Goal: Task Accomplishment & Management: Manage account settings

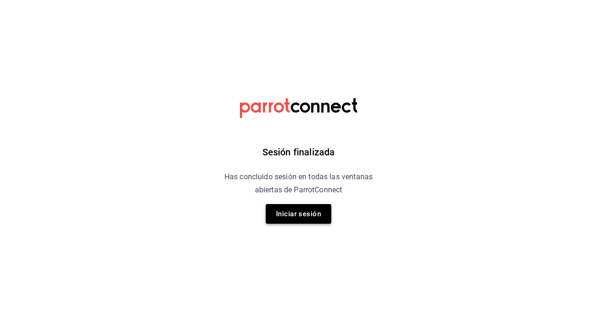
click at [314, 217] on button "Iniciar sesión" at bounding box center [299, 214] width 66 height 20
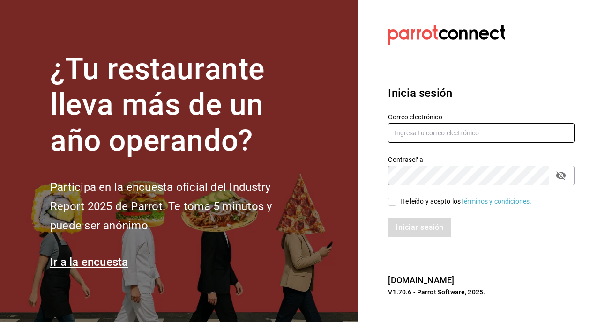
type input "[EMAIL_ADDRESS][DOMAIN_NAME]"
click at [388, 201] on div "He leído y acepto los Términos y condiciones." at bounding box center [476, 197] width 198 height 22
click at [390, 203] on input "He leído y acepto los Términos y condiciones." at bounding box center [392, 202] width 8 height 8
checkbox input "true"
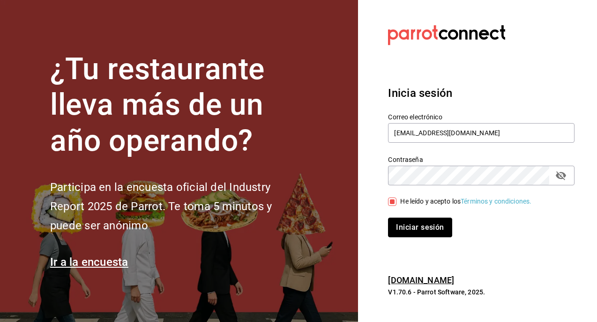
click at [410, 236] on button "Iniciar sesión" at bounding box center [420, 228] width 64 height 20
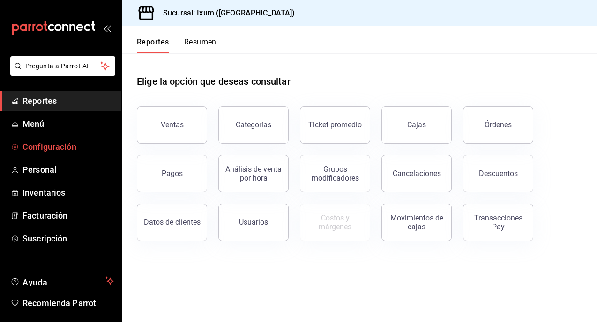
click at [46, 150] on span "Configuración" at bounding box center [67, 147] width 91 height 13
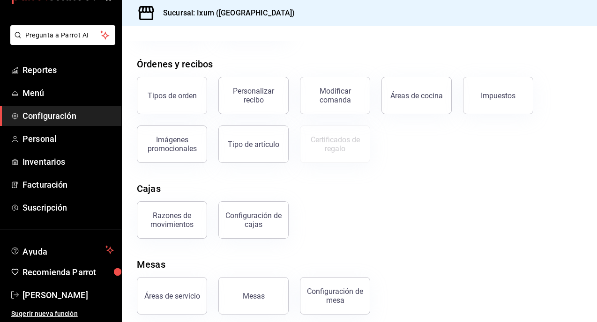
scroll to position [153, 0]
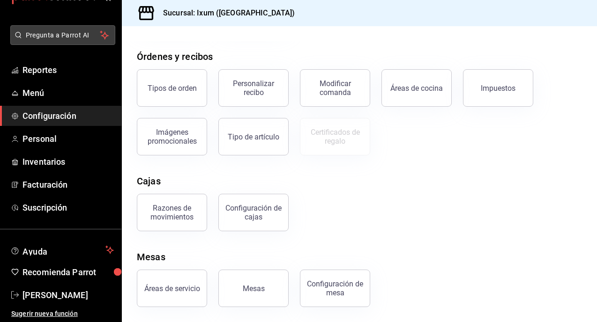
click at [46, 35] on span "Pregunta a Parrot AI" at bounding box center [63, 35] width 75 height 10
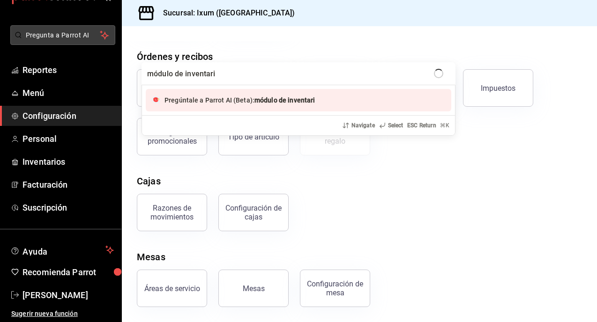
type input "módulo de inventario"
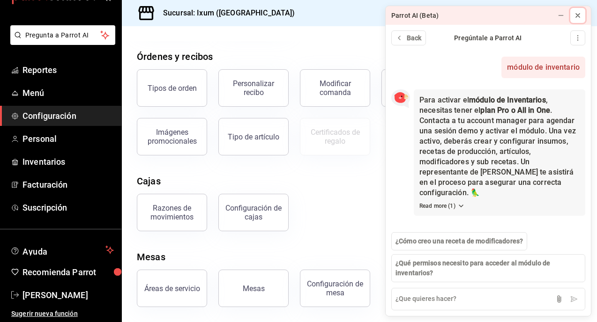
click at [581, 16] on icon at bounding box center [577, 15] width 7 height 7
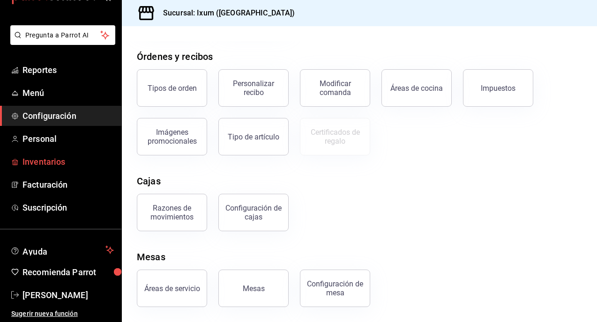
click at [54, 159] on span "Inventarios" at bounding box center [67, 162] width 91 height 13
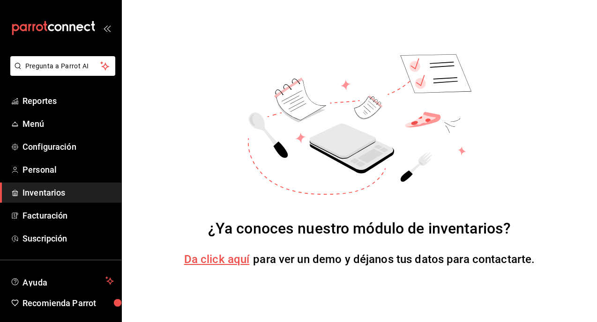
click at [220, 258] on span "Da click aquí" at bounding box center [217, 259] width 66 height 13
click at [60, 97] on span "Reportes" at bounding box center [67, 101] width 91 height 13
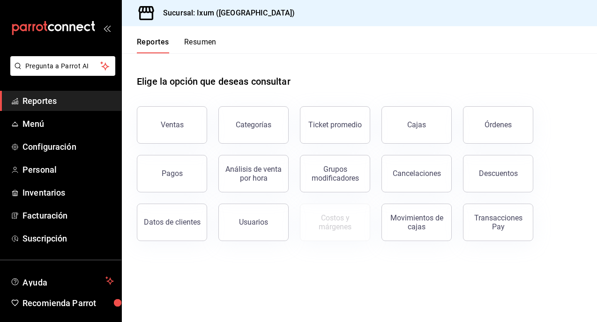
click at [178, 175] on div "Pagos" at bounding box center [172, 173] width 21 height 9
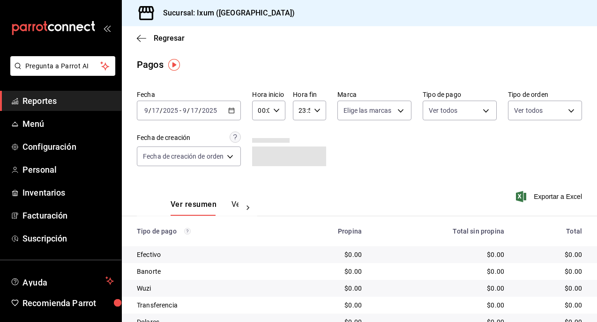
click at [231, 110] on icon "button" at bounding box center [231, 110] width 7 height 7
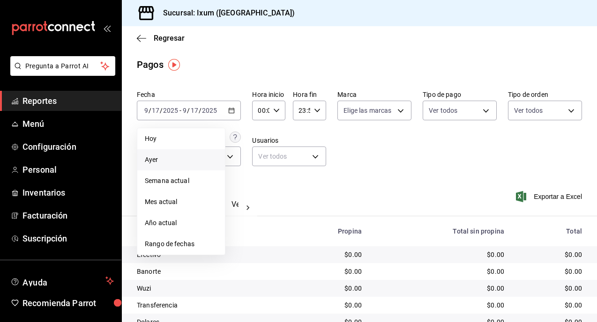
click at [191, 164] on span "Ayer" at bounding box center [181, 160] width 73 height 10
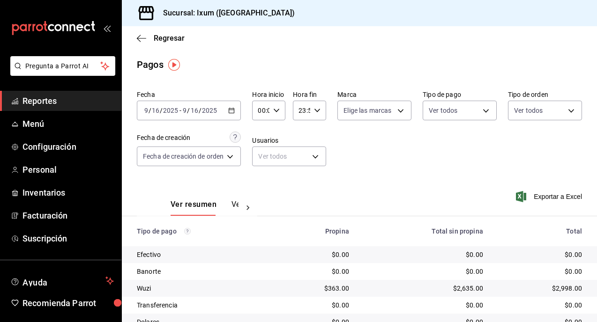
scroll to position [57, 0]
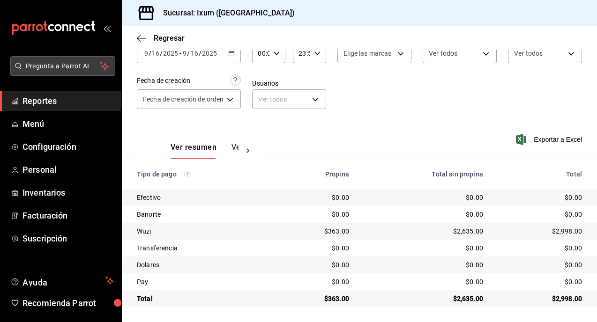
click at [60, 67] on span "Pregunta a Parrot AI" at bounding box center [63, 66] width 75 height 10
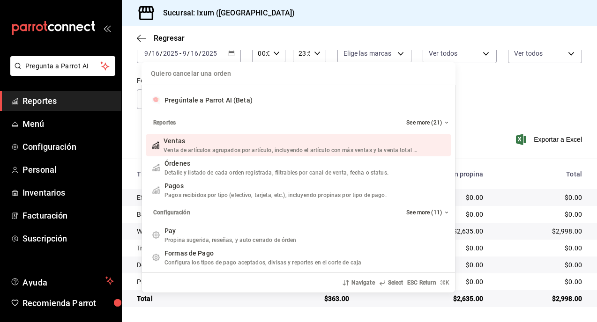
click at [43, 194] on div "Quiero cancelar una orden Pregúntale a Parrot AI (Beta) Reportes See more (21) …" at bounding box center [298, 161] width 597 height 322
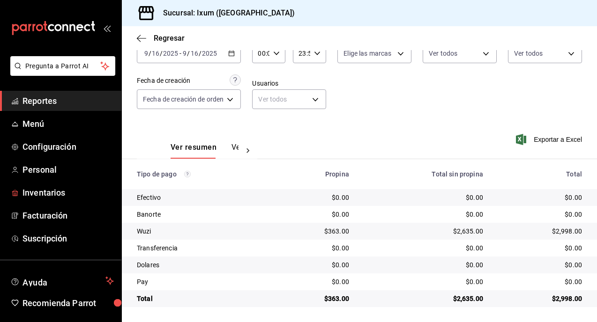
click at [43, 194] on span "Inventarios" at bounding box center [67, 193] width 91 height 13
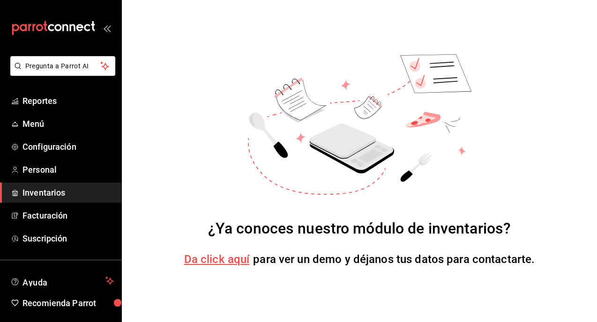
click at [230, 263] on span "Da click aquí" at bounding box center [217, 259] width 66 height 13
click at [60, 191] on span "Inventarios" at bounding box center [67, 193] width 91 height 13
click at [50, 196] on span "Inventarios" at bounding box center [67, 193] width 91 height 13
click at [36, 169] on span "Personal" at bounding box center [67, 170] width 91 height 13
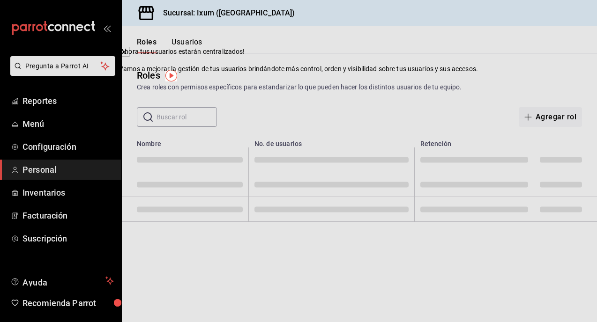
click at [405, 79] on div "Roles Crea roles con permisos específicos para estandarizar lo que pueden hacer…" at bounding box center [359, 80] width 475 height 24
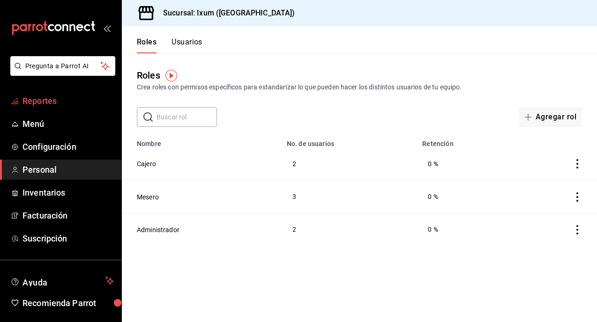
click at [73, 109] on link "Reportes" at bounding box center [60, 101] width 121 height 20
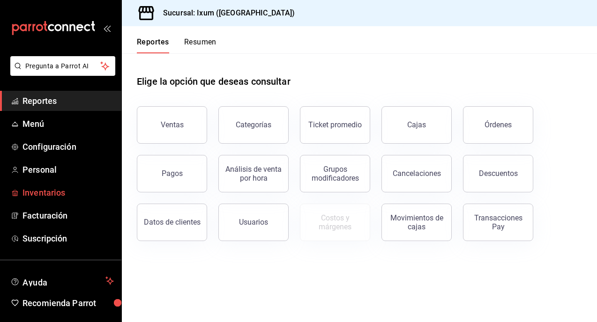
click at [51, 200] on link "Inventarios" at bounding box center [60, 193] width 121 height 20
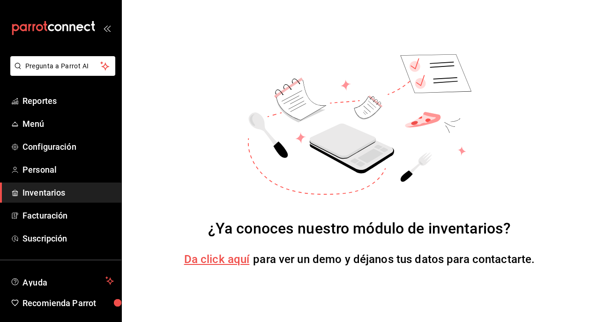
click at [57, 192] on span "Inventarios" at bounding box center [67, 193] width 91 height 13
click at [66, 217] on span "Facturación" at bounding box center [67, 215] width 91 height 13
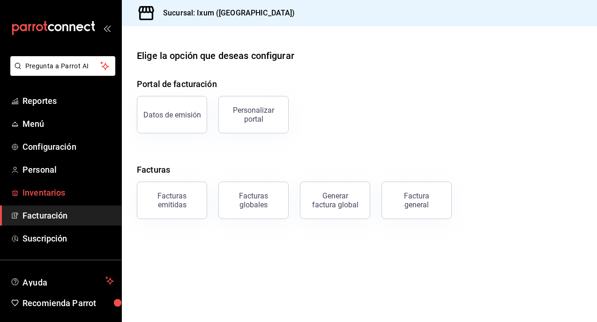
click at [61, 190] on span "Inventarios" at bounding box center [67, 193] width 91 height 13
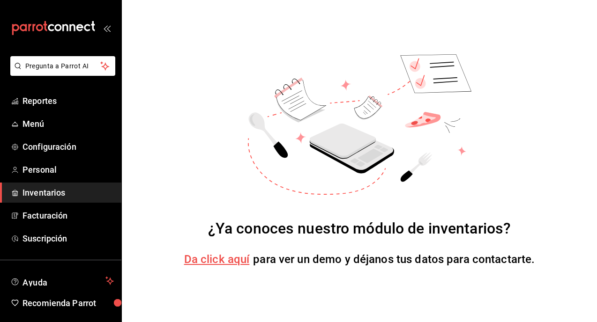
click at [226, 264] on span "Da click aquí" at bounding box center [217, 259] width 66 height 13
click at [46, 127] on span "Menú" at bounding box center [67, 124] width 91 height 13
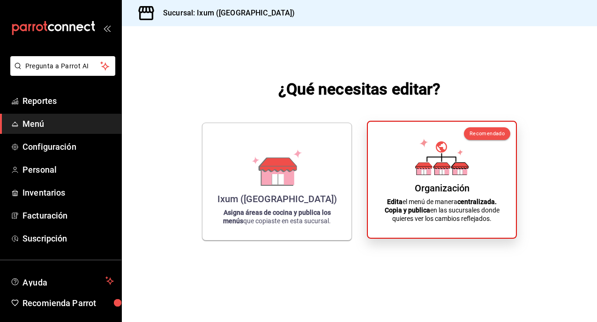
click at [442, 176] on div "Organización Edita el menú de manera centralizada. Copia y publica en las sucur…" at bounding box center [442, 179] width 126 height 101
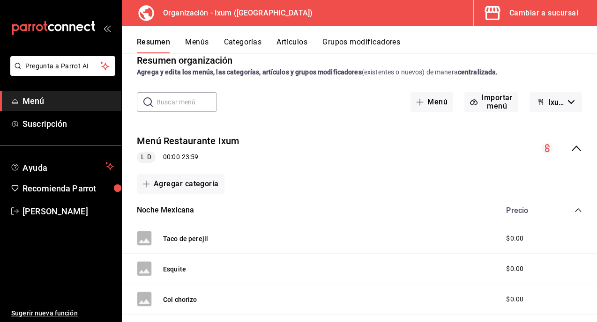
scroll to position [14, 0]
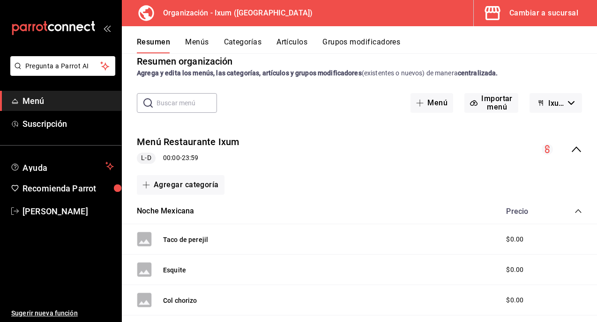
click at [182, 13] on h3 "Organización - Ixum ([GEOGRAPHIC_DATA])" at bounding box center [234, 12] width 157 height 11
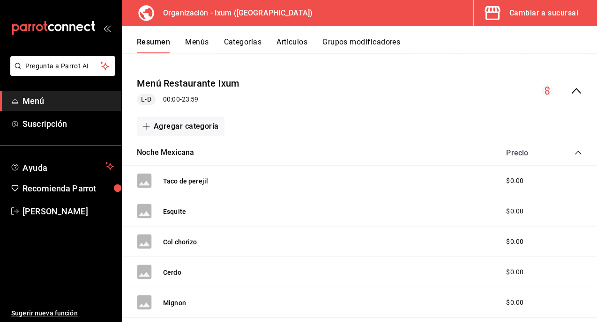
scroll to position [73, 0]
click at [540, 15] on div "Cambiar a sucursal" at bounding box center [543, 13] width 69 height 13
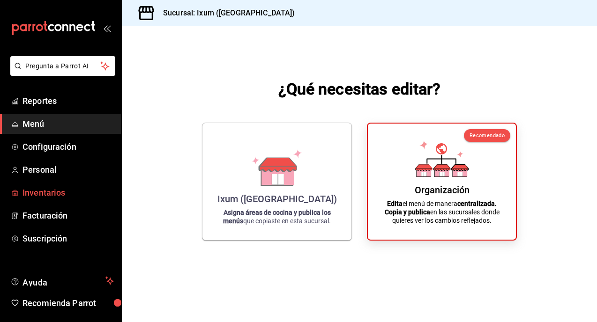
click at [57, 196] on span "Inventarios" at bounding box center [67, 193] width 91 height 13
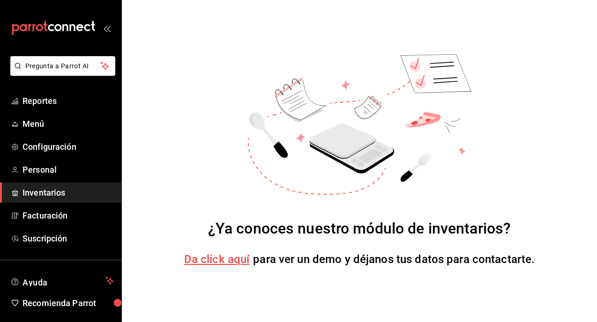
click at [230, 262] on span "Da click aquí" at bounding box center [217, 259] width 66 height 13
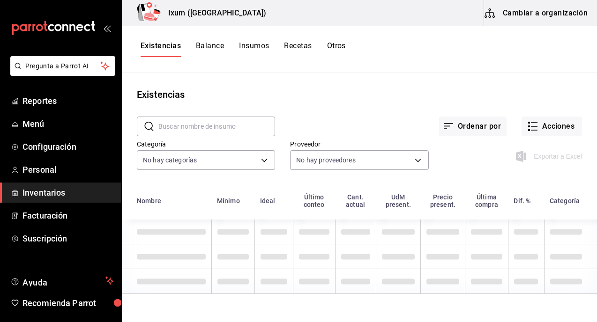
click at [531, 15] on button "Cambiar a organización" at bounding box center [536, 13] width 105 height 26
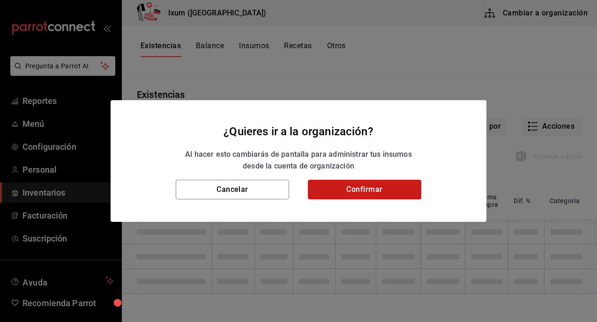
click at [356, 189] on button "Confirmar" at bounding box center [364, 190] width 113 height 20
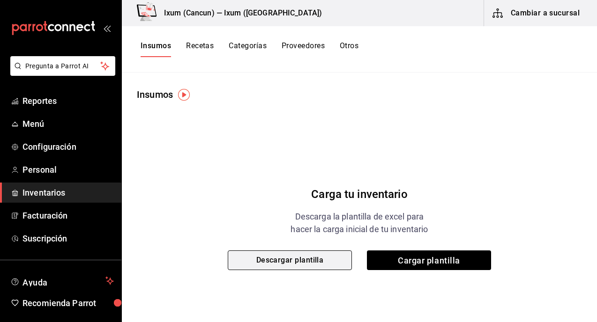
click at [301, 261] on button "Descargar plantilla" at bounding box center [290, 261] width 124 height 20
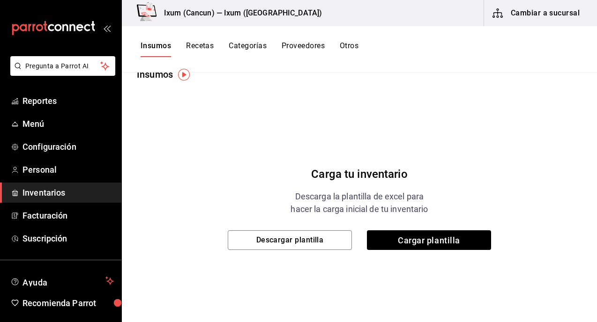
click at [45, 192] on span "Inventarios" at bounding box center [67, 193] width 91 height 13
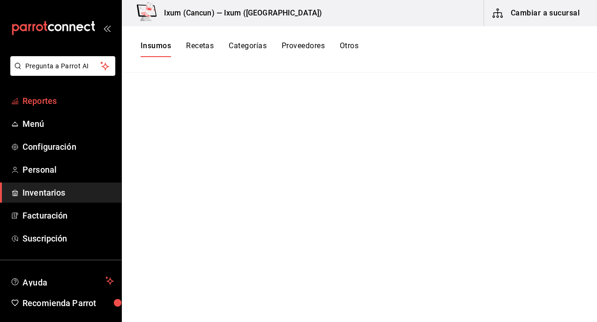
click at [72, 97] on span "Reportes" at bounding box center [67, 101] width 91 height 13
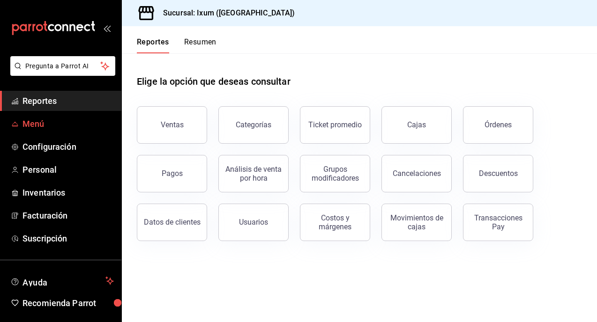
click at [33, 133] on link "Menú" at bounding box center [60, 124] width 121 height 20
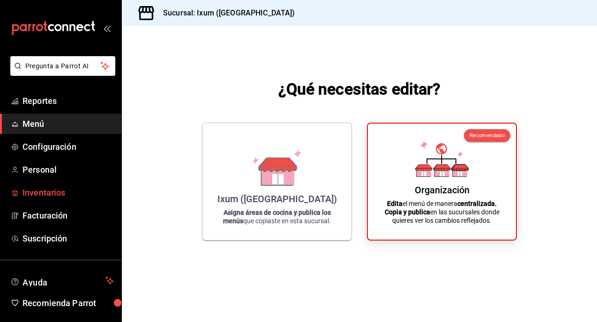
click at [74, 200] on link "Inventarios" at bounding box center [60, 193] width 121 height 20
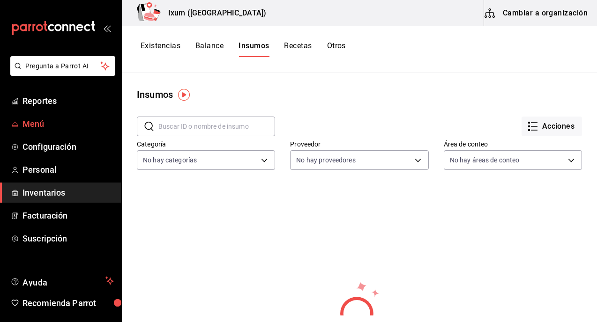
click at [31, 124] on span "Menú" at bounding box center [67, 124] width 91 height 13
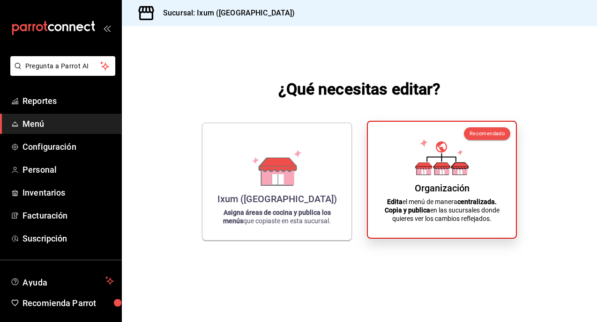
click at [404, 171] on div "Organización Edita el menú de manera centralizada. Copia y publica en las sucur…" at bounding box center [442, 179] width 126 height 101
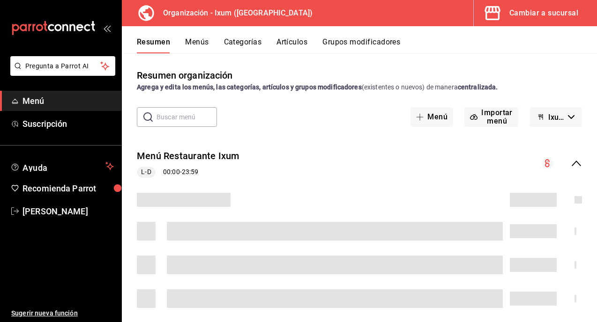
click at [191, 45] on button "Menús" at bounding box center [196, 45] width 23 height 16
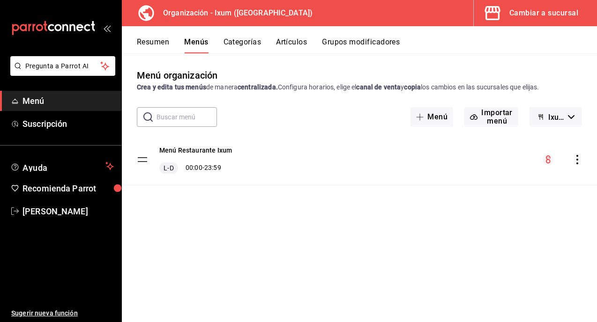
click at [568, 117] on icon "button" at bounding box center [571, 117] width 7 height 4
click at [317, 119] on div at bounding box center [298, 161] width 597 height 322
click at [157, 44] on button "Resumen" at bounding box center [153, 45] width 32 height 16
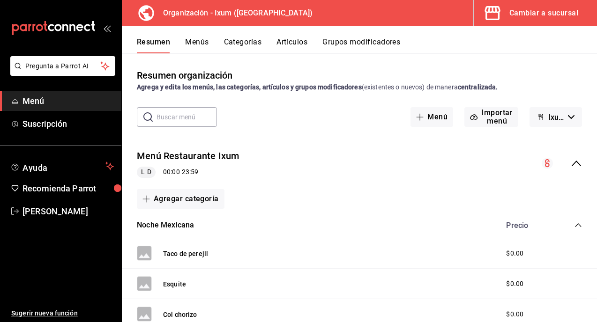
click at [570, 117] on icon "button" at bounding box center [571, 117] width 7 height 4
click at [428, 120] on div at bounding box center [298, 161] width 597 height 322
click at [428, 120] on button "Menú" at bounding box center [432, 117] width 43 height 20
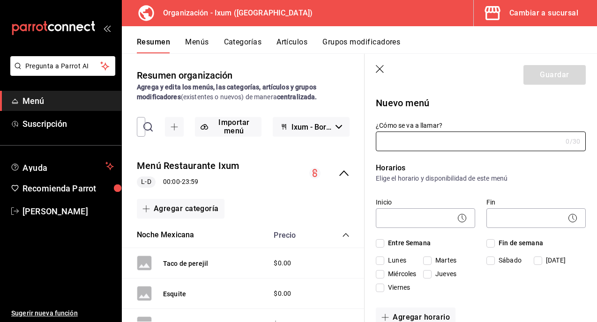
click at [381, 69] on icon "button" at bounding box center [380, 69] width 9 height 9
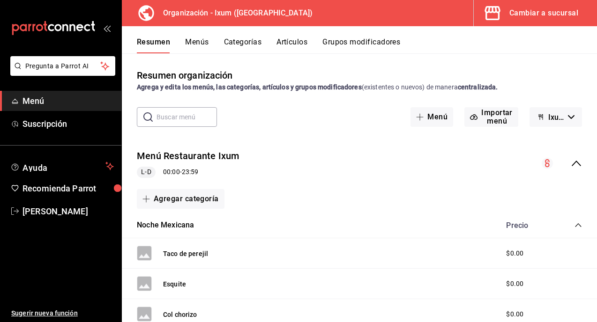
click at [513, 16] on div "Cambiar a sucursal" at bounding box center [543, 13] width 69 height 13
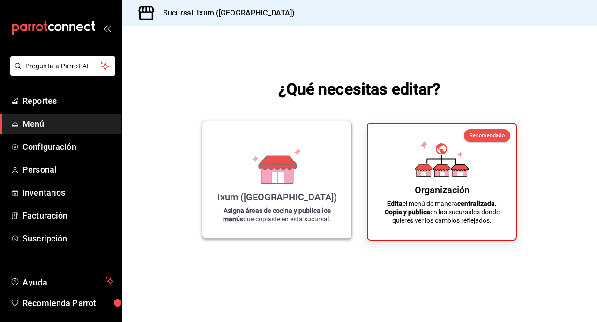
click at [292, 179] on icon at bounding box center [277, 174] width 32 height 20
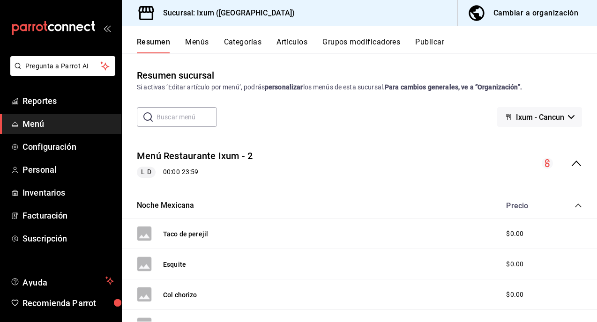
click at [196, 37] on button "Menús" at bounding box center [196, 45] width 23 height 16
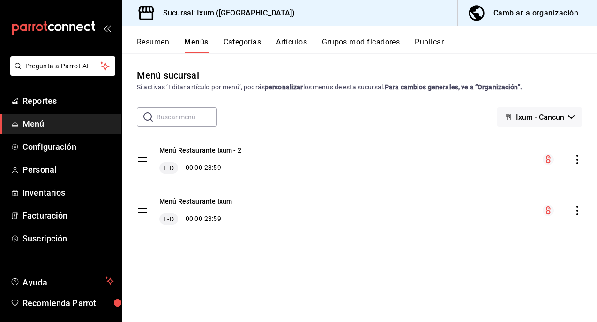
click at [575, 213] on icon "actions" at bounding box center [577, 210] width 9 height 9
click at [251, 267] on div at bounding box center [298, 161] width 597 height 322
click at [578, 162] on icon "actions" at bounding box center [577, 159] width 9 height 9
click at [467, 262] on div at bounding box center [298, 161] width 597 height 322
click at [184, 153] on button "Menú Restaurante Ixum - 2" at bounding box center [200, 150] width 82 height 9
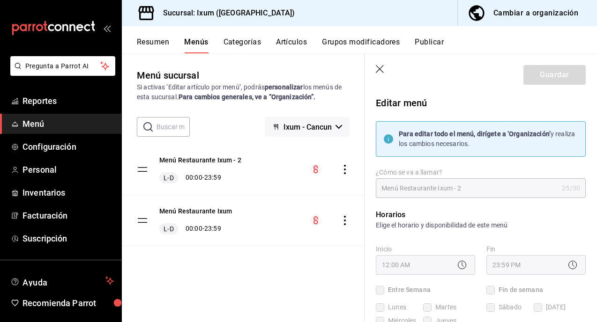
checkbox input "true"
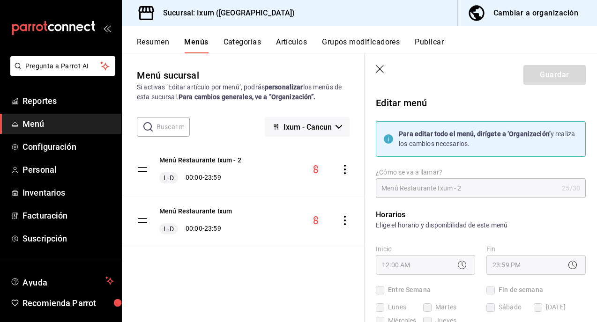
checkbox input "true"
click at [375, 68] on header "Guardar" at bounding box center [481, 73] width 232 height 38
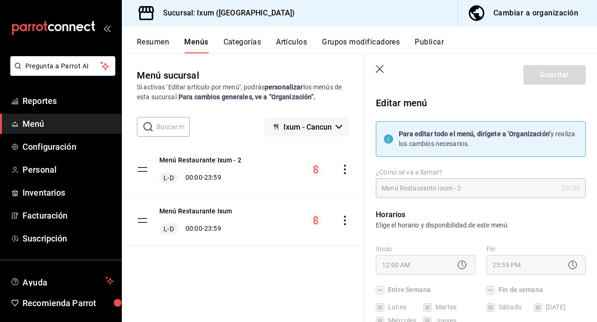
click at [380, 68] on icon "button" at bounding box center [380, 69] width 9 height 9
checkbox input "false"
type input "1758126003464"
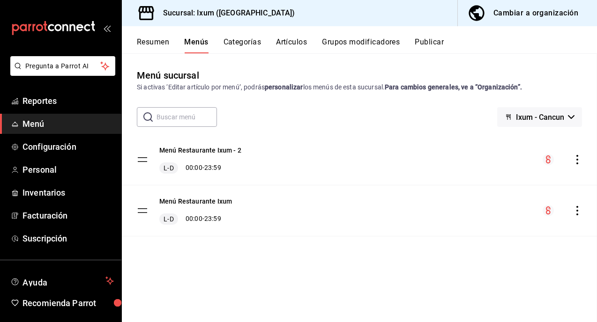
checkbox input "false"
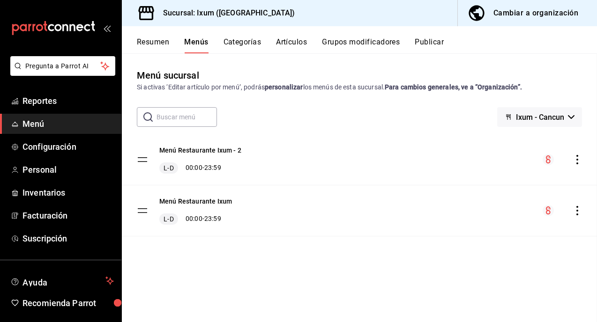
checkbox input "false"
click at [577, 162] on icon "actions" at bounding box center [577, 159] width 9 height 9
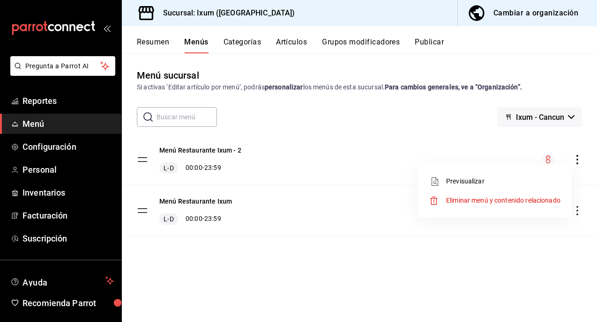
click at [500, 201] on span "Eliminar menú y contenido relacionado" at bounding box center [503, 200] width 114 height 7
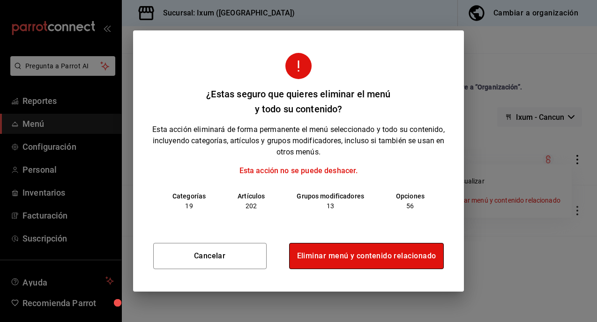
click at [355, 255] on button "Eliminar menú y contenido relacionado" at bounding box center [366, 256] width 155 height 26
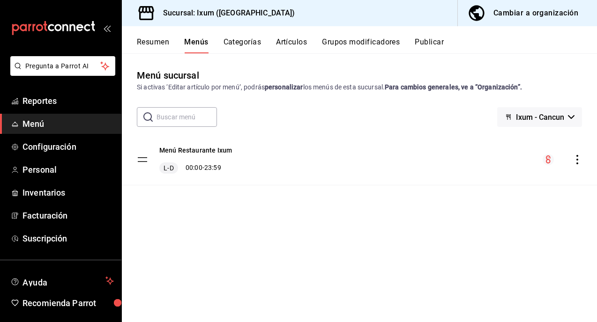
click at [164, 44] on button "Resumen" at bounding box center [153, 45] width 32 height 16
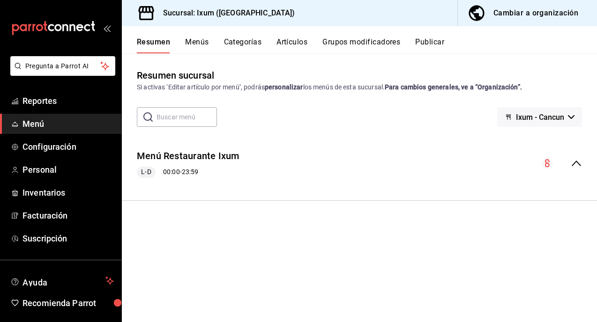
click at [47, 121] on span "Menú" at bounding box center [67, 124] width 91 height 13
click at [531, 15] on div "Cambiar a organización" at bounding box center [535, 13] width 85 height 13
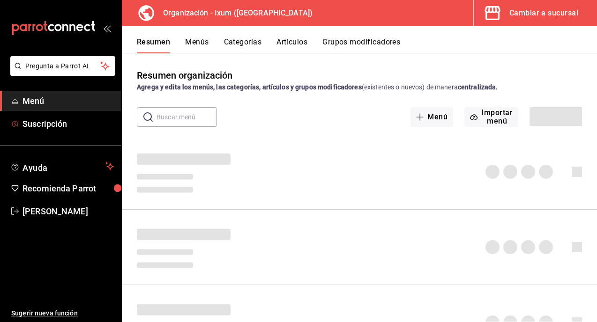
click at [54, 99] on span "Menú" at bounding box center [67, 101] width 91 height 13
click at [498, 10] on icon "button" at bounding box center [492, 13] width 19 height 19
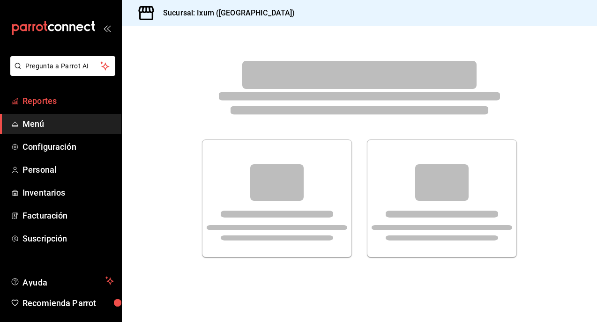
click at [60, 98] on span "Reportes" at bounding box center [67, 101] width 91 height 13
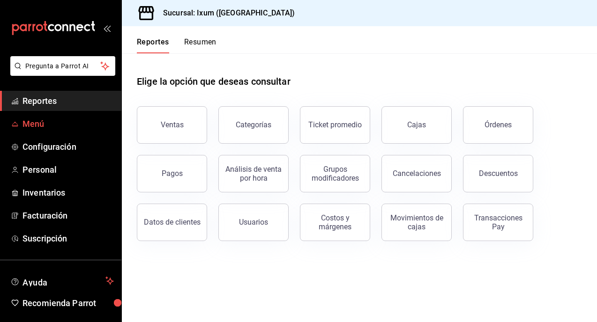
click at [55, 121] on span "Menú" at bounding box center [67, 124] width 91 height 13
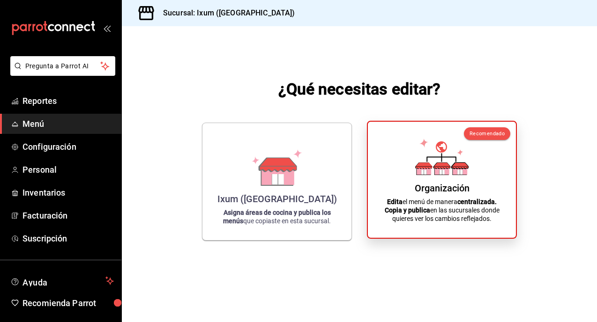
click at [469, 187] on div "Organización" at bounding box center [442, 188] width 55 height 11
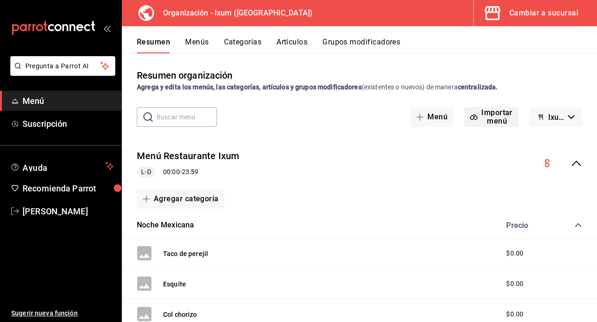
click at [487, 119] on button "Importar menú" at bounding box center [491, 117] width 54 height 20
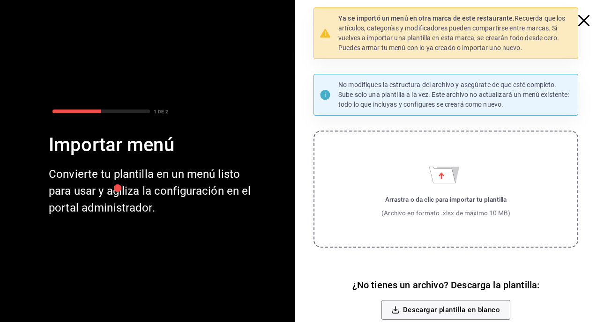
scroll to position [30, 0]
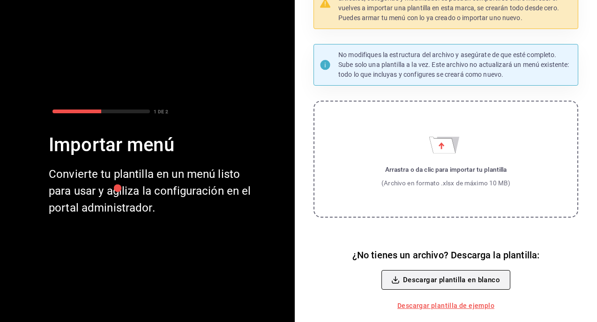
click at [433, 283] on button "Descargar plantilla en blanco" at bounding box center [445, 280] width 129 height 20
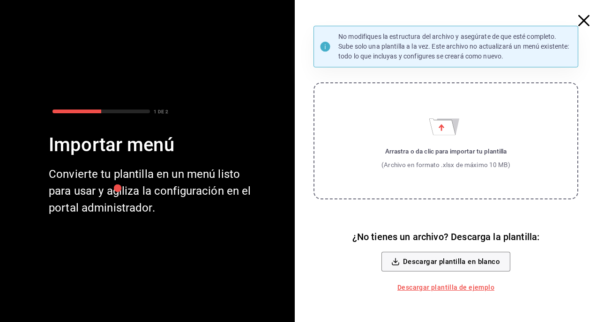
click at [585, 21] on icon "button" at bounding box center [583, 20] width 11 height 11
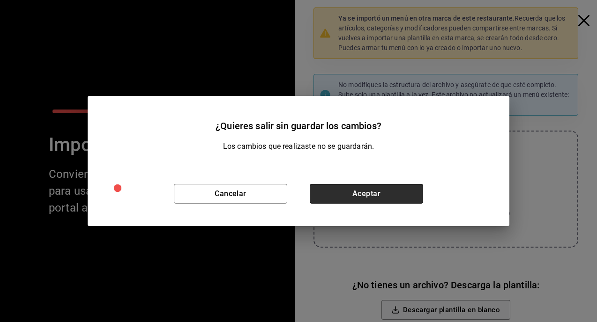
click at [359, 196] on button "Aceptar" at bounding box center [366, 194] width 113 height 20
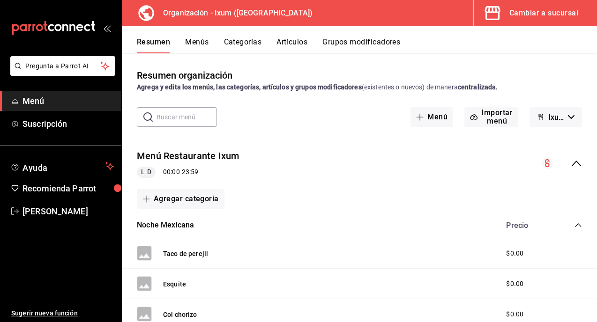
click at [239, 45] on button "Categorías" at bounding box center [243, 45] width 38 height 16
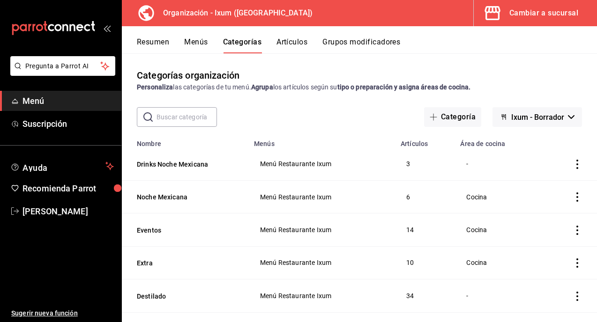
click at [42, 106] on span "Menú" at bounding box center [67, 101] width 91 height 13
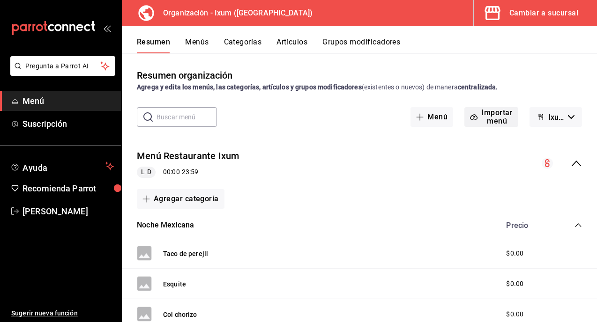
click at [487, 123] on button "Importar menú" at bounding box center [491, 117] width 54 height 20
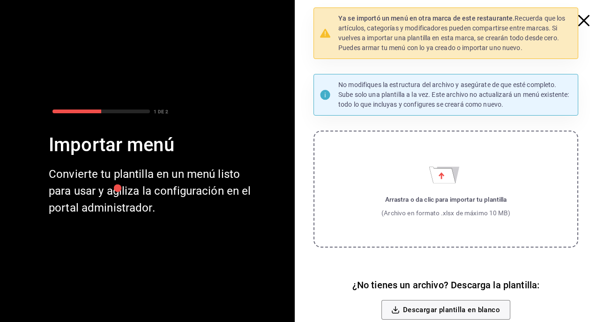
scroll to position [30, 0]
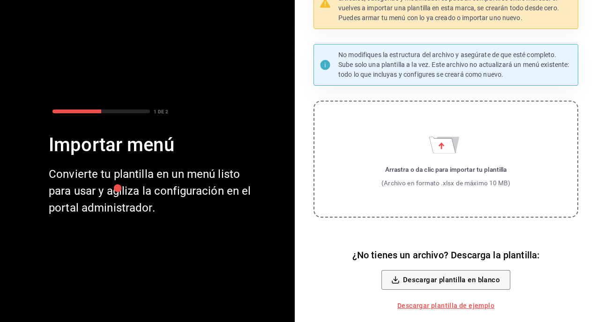
click at [418, 156] on label "Arrastra o da clic para importar tu plantilla (Archivo en formato .xlsx de máxi…" at bounding box center [446, 159] width 265 height 117
click at [0, 0] on input "Arrastra o da clic para importar tu plantilla (Archivo en formato .xlsx de máxi…" at bounding box center [0, 0] width 0 height 0
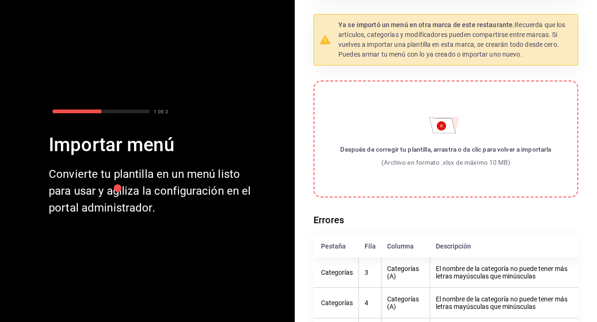
scroll to position [0, 0]
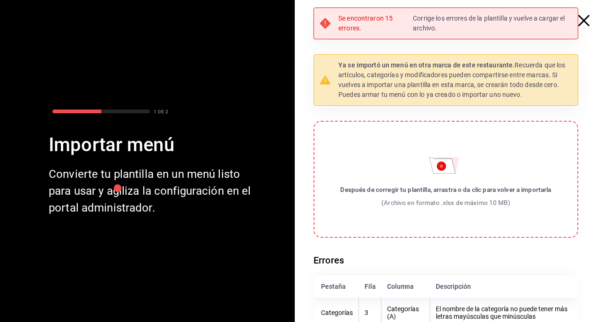
click at [408, 152] on label "Después de corregir tu plantilla, arrastra o da clic para volver a importarla (…" at bounding box center [446, 179] width 265 height 117
click at [0, 0] on input "Después de corregir tu plantilla, arrastra o da clic para volver a importarla (…" at bounding box center [0, 0] width 0 height 0
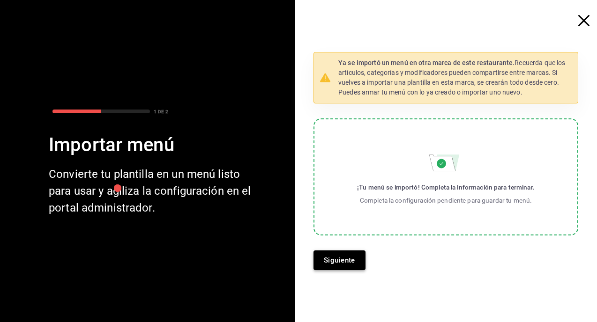
click at [340, 258] on button "Siguiente" at bounding box center [340, 261] width 52 height 20
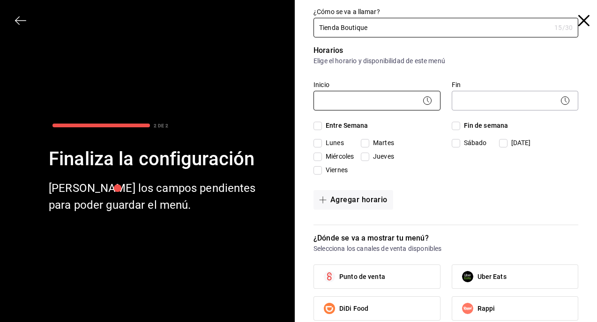
type input "Tienda Boutique"
click at [361, 101] on body "Pregunta a Parrot AI Menú Suscripción Ayuda Recomienda Parrot [PERSON_NAME] Sug…" at bounding box center [298, 161] width 597 height 322
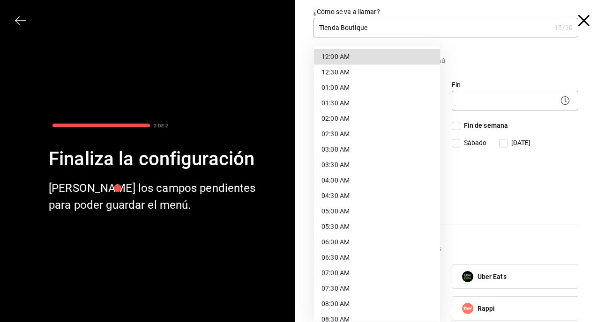
click at [343, 57] on li "12:00 AM" at bounding box center [377, 56] width 126 height 15
type input "00:00"
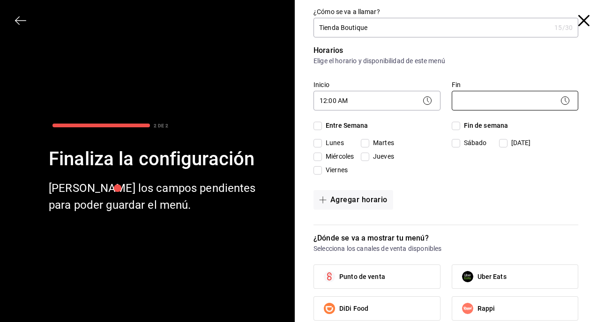
click at [478, 107] on body "Pregunta a Parrot AI Menú Suscripción Ayuda Recomienda Parrot [PERSON_NAME] Sug…" at bounding box center [298, 161] width 597 height 322
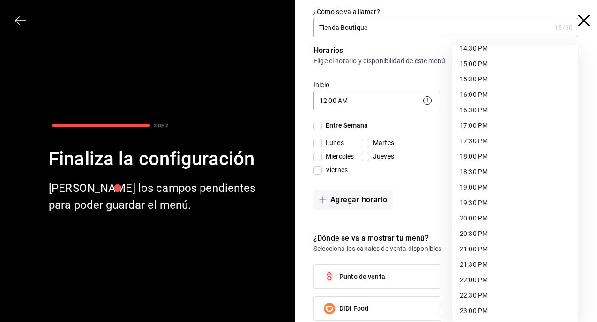
scroll to position [489, 0]
click at [485, 311] on li "23:59 PM" at bounding box center [515, 310] width 126 height 15
type input "23:59"
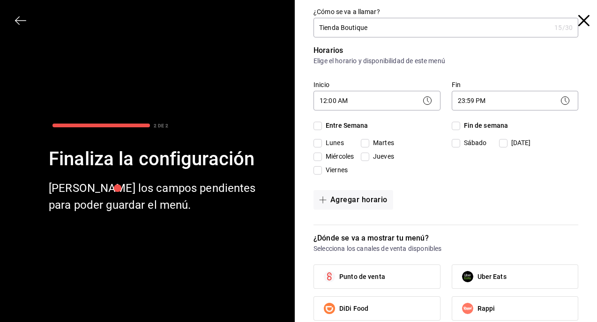
click at [320, 127] on input "Entre Semana" at bounding box center [318, 126] width 8 height 8
checkbox input "true"
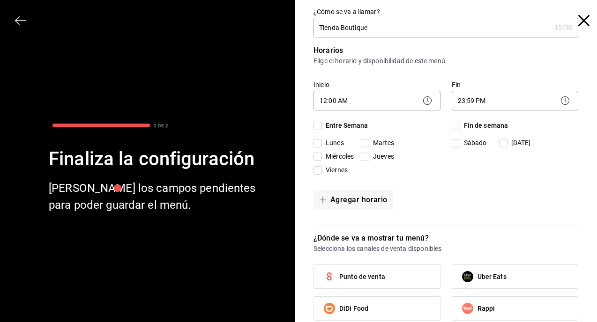
checkbox input "true"
click at [451, 124] on div "Entre Semana [DATE] [DATE] [DATE] [DATE] [DATE] Fin de semana [DATE][PERSON_NAM…" at bounding box center [446, 150] width 265 height 58
click at [455, 124] on input "Fin de semana" at bounding box center [456, 126] width 8 height 8
checkbox input "true"
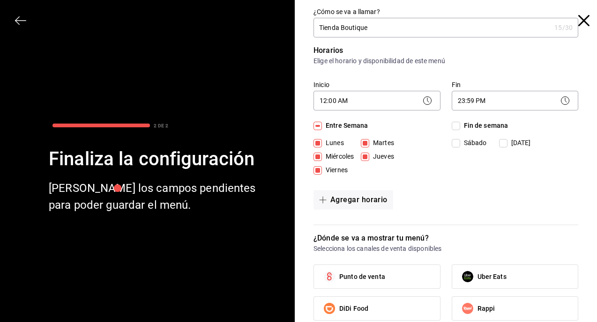
checkbox input "true"
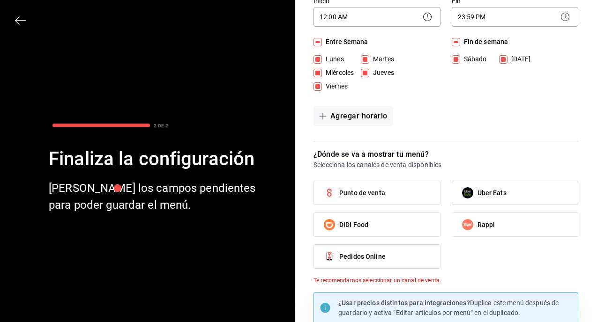
scroll to position [113, 0]
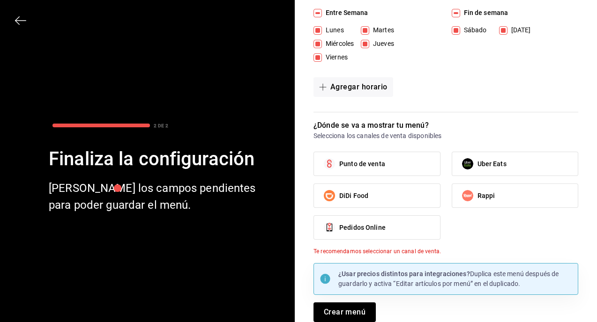
click at [397, 166] on label "Punto de venta" at bounding box center [377, 163] width 126 height 23
click at [339, 166] on input "Punto de venta" at bounding box center [330, 164] width 20 height 20
checkbox input "true"
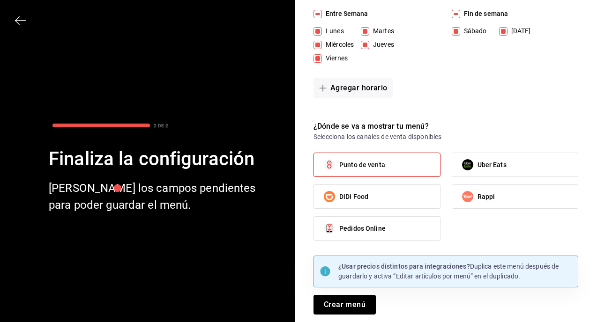
scroll to position [112, 0]
click at [352, 306] on button "Crear menú" at bounding box center [345, 305] width 62 height 20
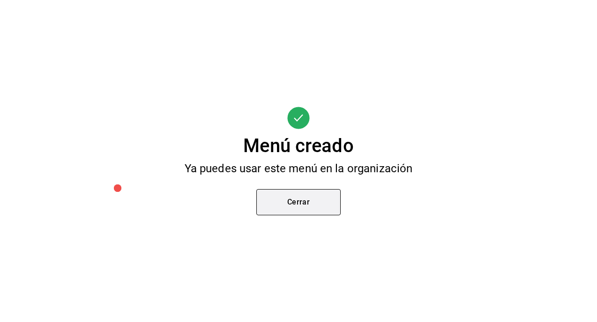
click at [320, 204] on button "Cerrar" at bounding box center [298, 202] width 84 height 26
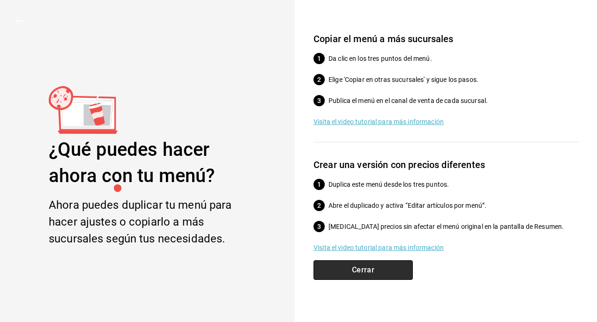
click at [358, 274] on button "Cerrar" at bounding box center [363, 271] width 99 height 20
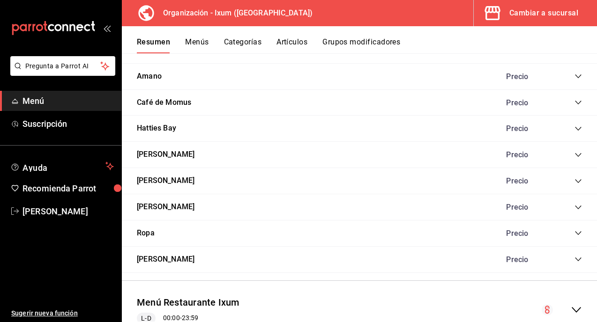
scroll to position [1211, 0]
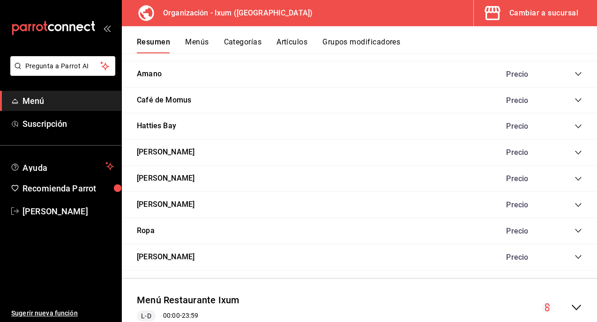
click at [577, 255] on icon "collapse-category-row" at bounding box center [578, 257] width 7 height 7
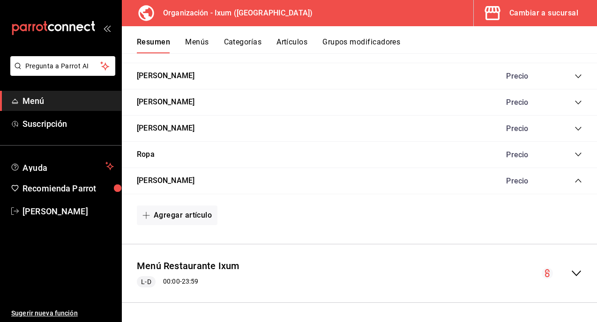
scroll to position [1247, 0]
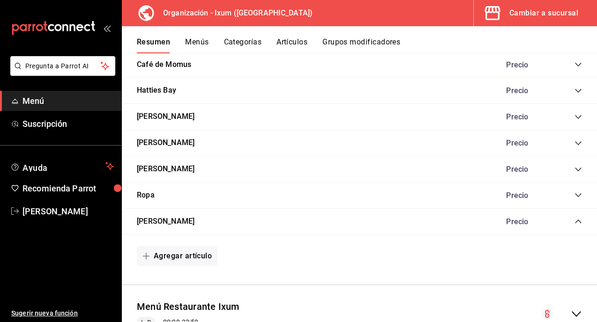
click at [578, 195] on icon "collapse-category-row" at bounding box center [578, 195] width 7 height 7
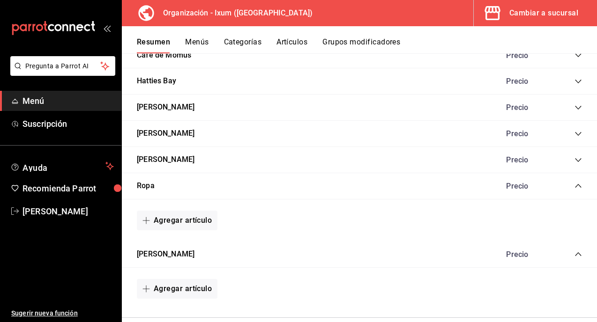
scroll to position [1257, 0]
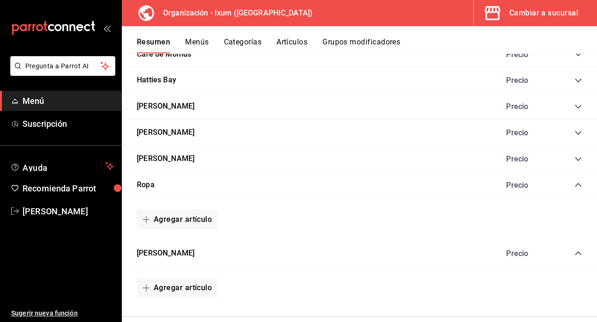
click at [578, 156] on icon "collapse-category-row" at bounding box center [578, 159] width 7 height 7
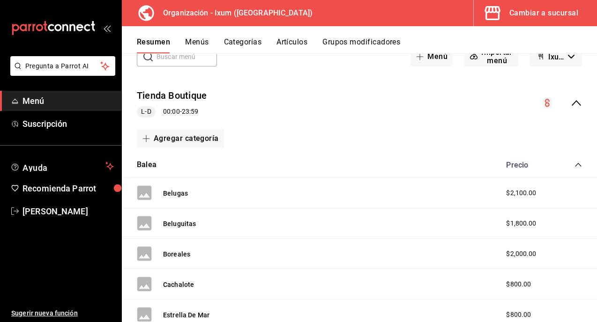
scroll to position [0, 0]
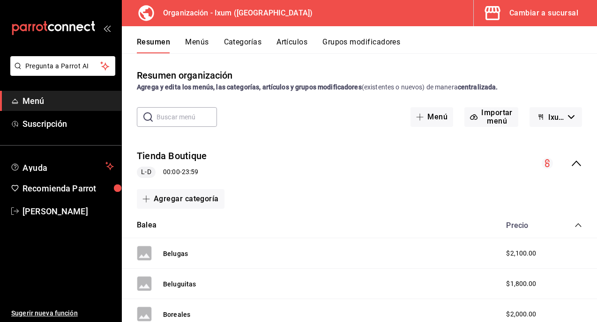
click at [51, 97] on span "Menú" at bounding box center [67, 101] width 91 height 13
click at [579, 162] on icon "collapse-menu-row" at bounding box center [576, 163] width 11 height 11
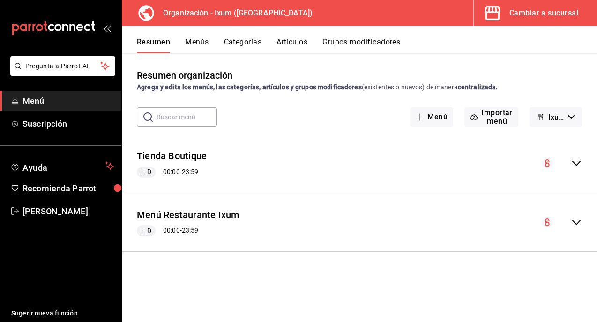
click at [582, 225] on div "Menú Restaurante Ixum L-D 00:00 - 23:59" at bounding box center [359, 223] width 475 height 44
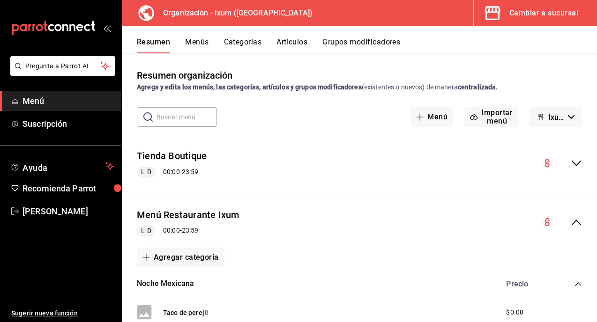
click at [572, 221] on icon "collapse-menu-row" at bounding box center [576, 222] width 11 height 11
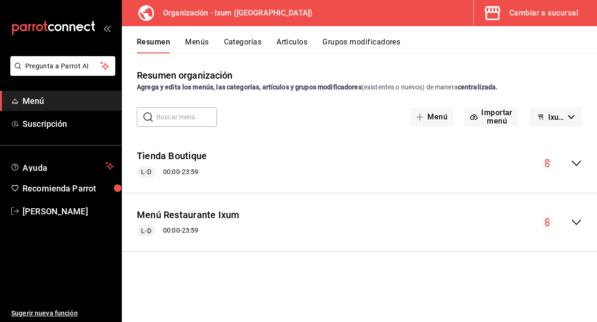
click at [581, 164] on icon "collapse-menu-row" at bounding box center [576, 163] width 11 height 11
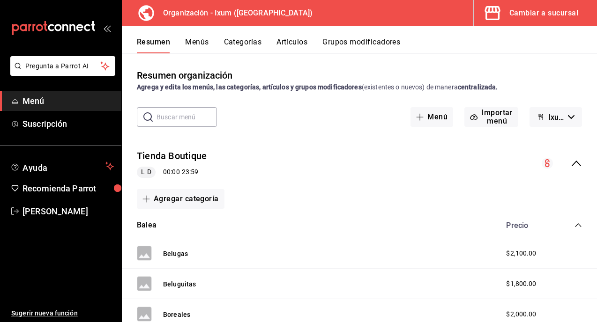
click at [576, 164] on icon "collapse-menu-row" at bounding box center [576, 163] width 11 height 11
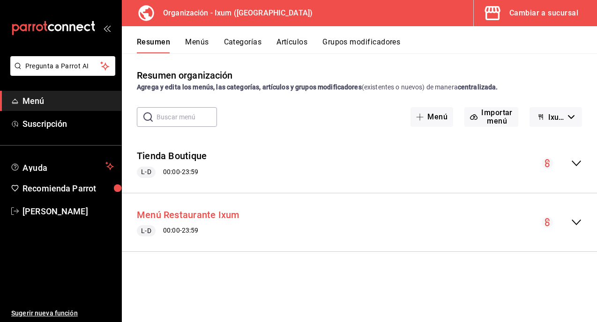
click at [185, 212] on button "Menú Restaurante Ixum" at bounding box center [188, 216] width 103 height 14
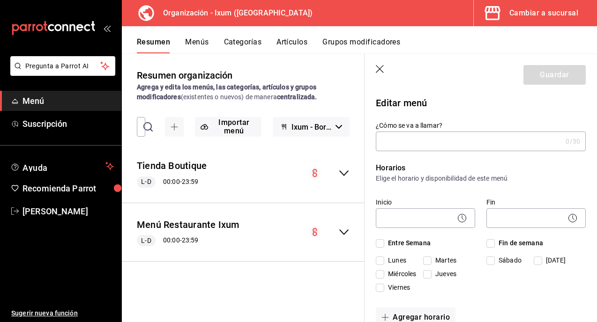
type input "Menú Restaurante Ixum"
checkbox input "true"
type input "1754702882060"
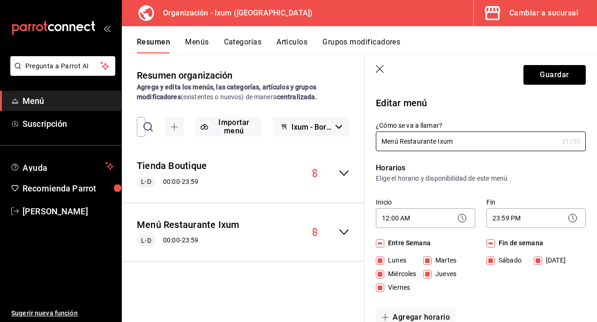
drag, startPoint x: 401, startPoint y: 143, endPoint x: 361, endPoint y: 143, distance: 39.8
click at [361, 143] on main "Resumen organización Agrega y edita los menús, las categorías, artículos y grup…" at bounding box center [359, 187] width 475 height 269
type input "Restaurante Ixum"
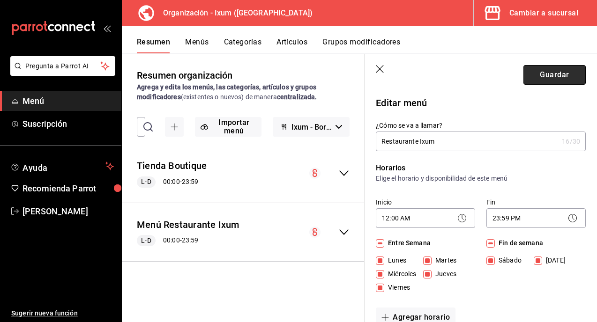
click at [560, 75] on button "Guardar" at bounding box center [554, 75] width 62 height 20
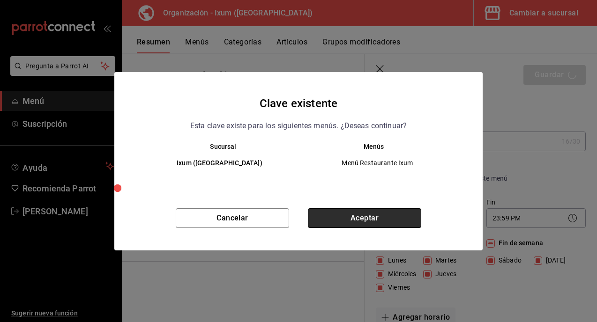
click at [358, 217] on button "Aceptar" at bounding box center [364, 219] width 113 height 20
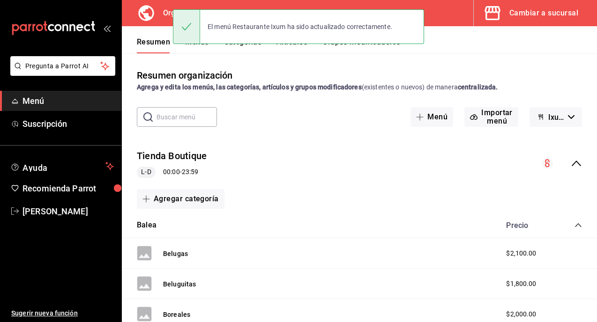
click at [580, 163] on icon "collapse-menu-row" at bounding box center [576, 163] width 11 height 11
